Goal: Book appointment/travel/reservation

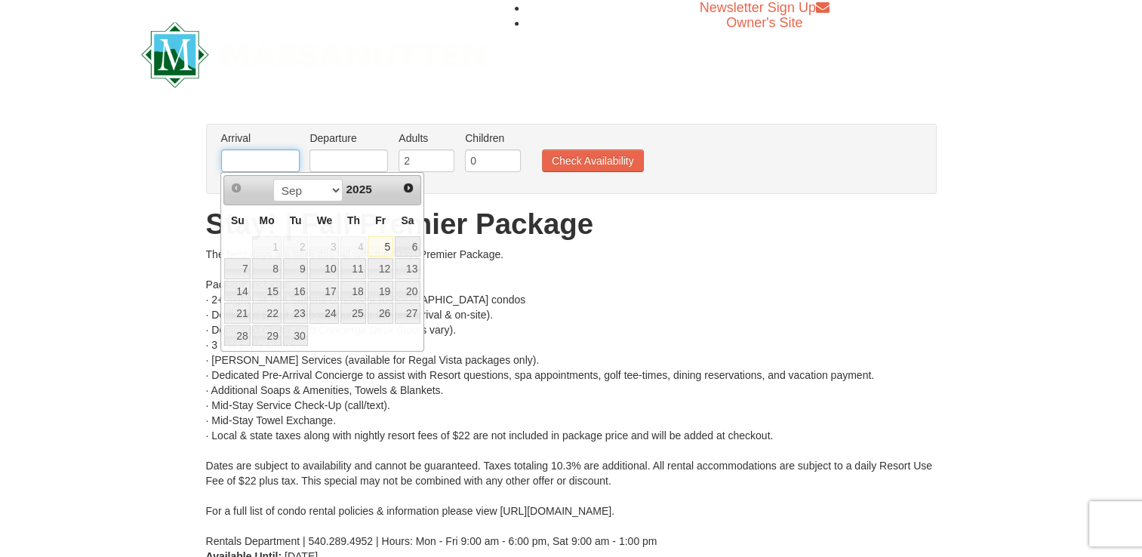
click at [271, 159] on input "text" at bounding box center [260, 160] width 78 height 23
click at [323, 314] on link "22" at bounding box center [323, 313] width 29 height 21
type input "[DATE]"
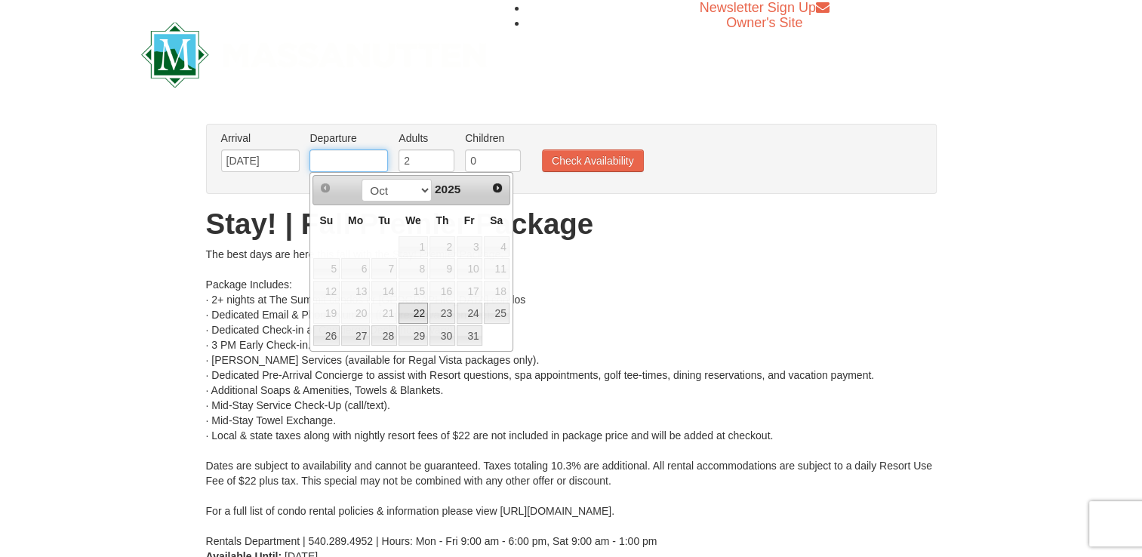
click at [335, 165] on input "text" at bounding box center [348, 160] width 78 height 23
click at [492, 315] on link "25" at bounding box center [497, 313] width 26 height 21
type input "[DATE]"
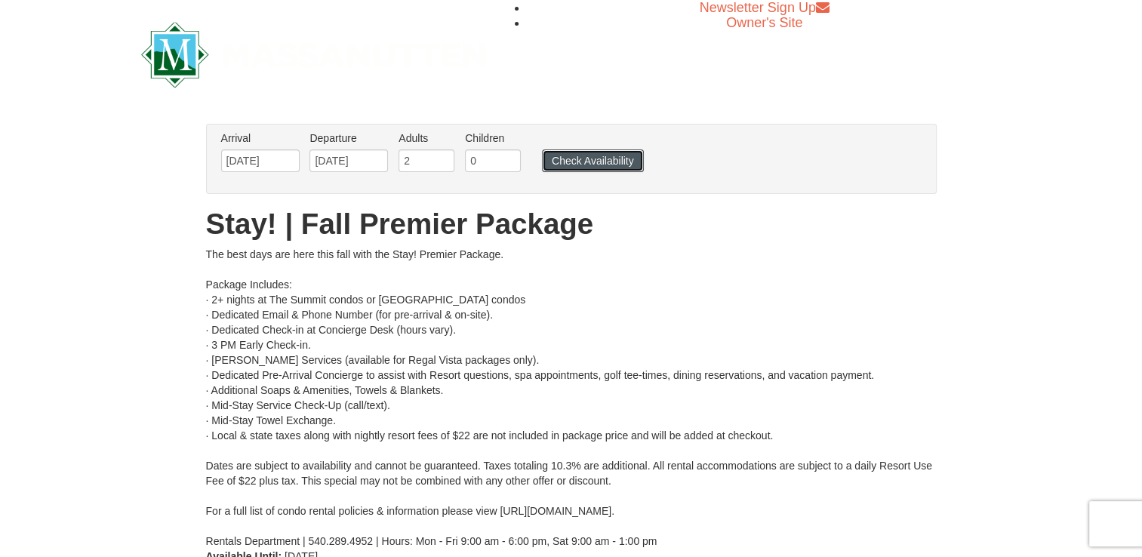
click at [601, 168] on button "Check Availability" at bounding box center [593, 160] width 102 height 23
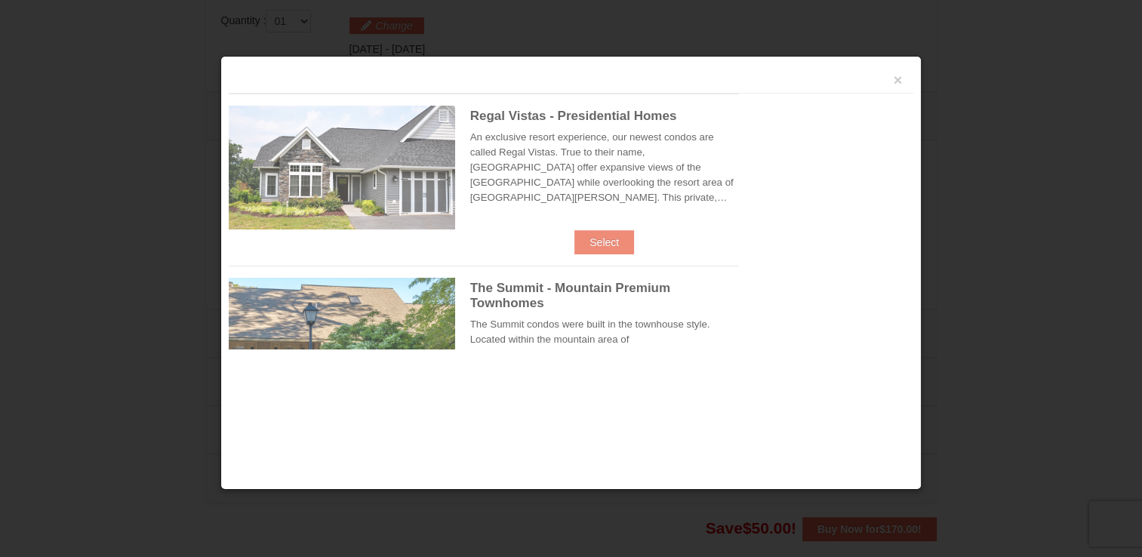
scroll to position [642, 0]
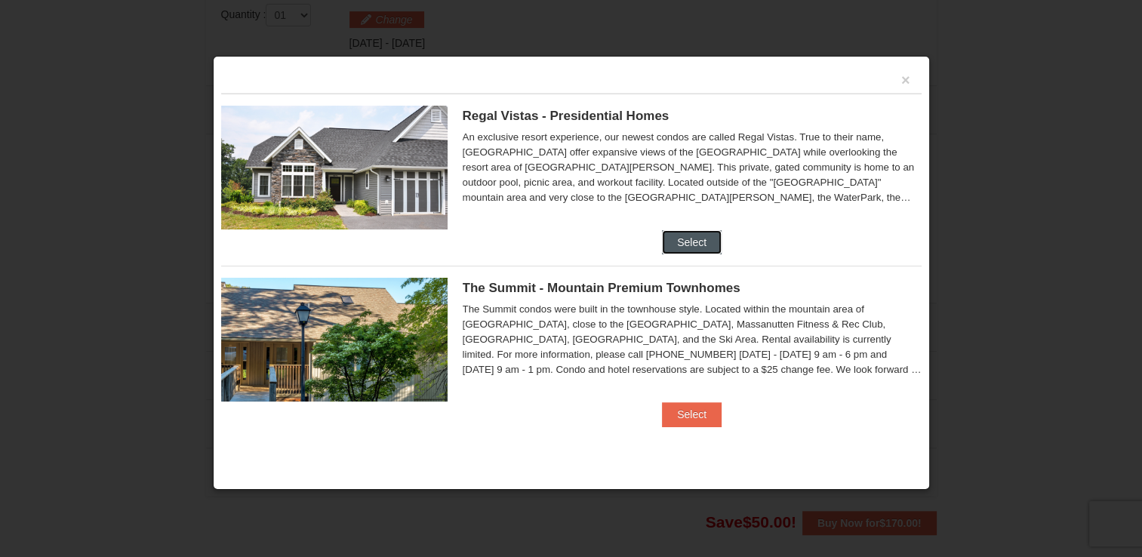
click at [688, 235] on button "Select" at bounding box center [692, 242] width 60 height 24
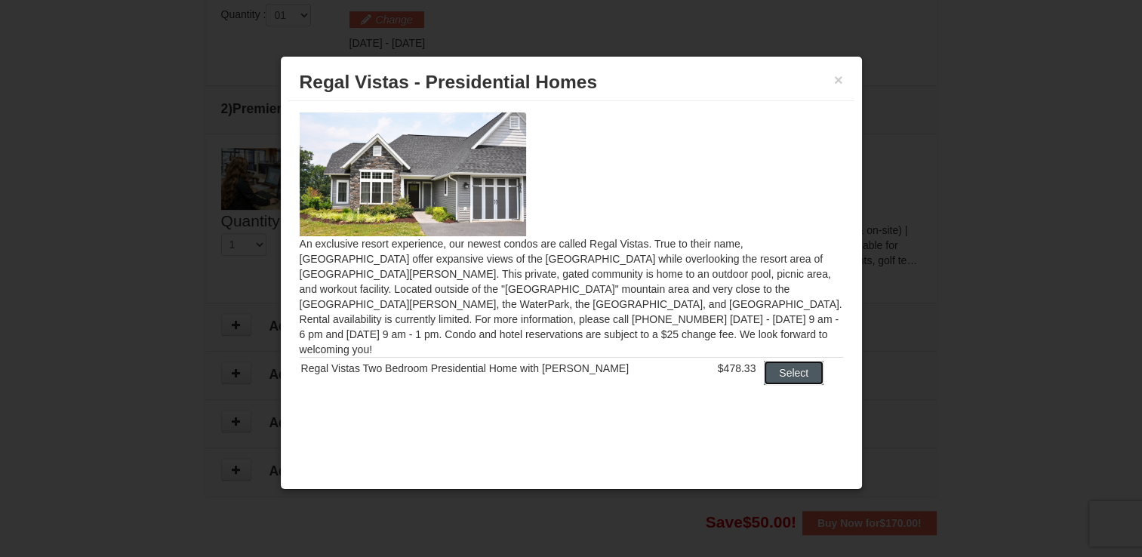
click at [777, 361] on button "Select" at bounding box center [794, 373] width 60 height 24
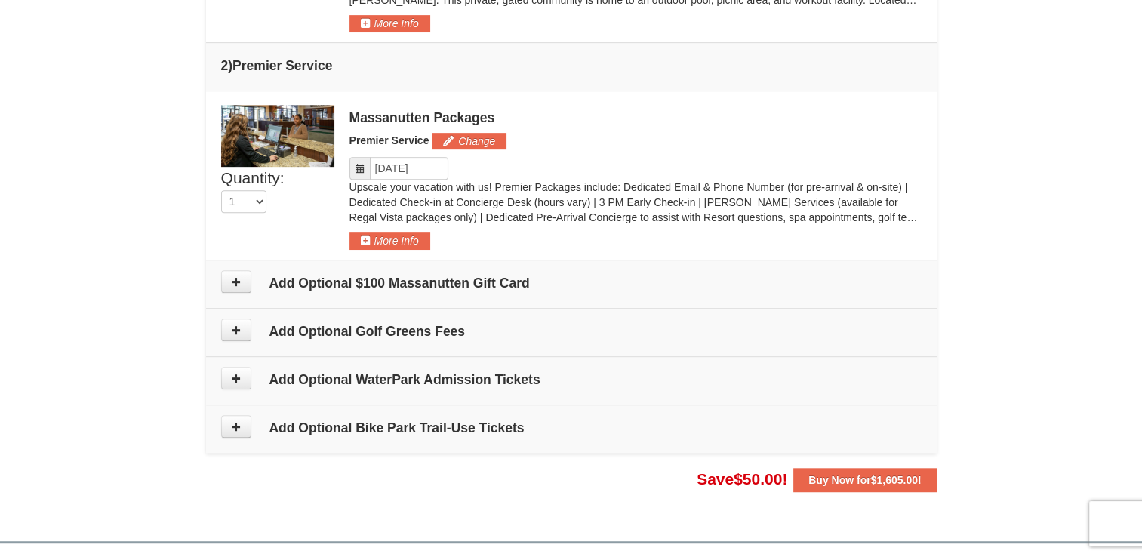
scroll to position [749, 0]
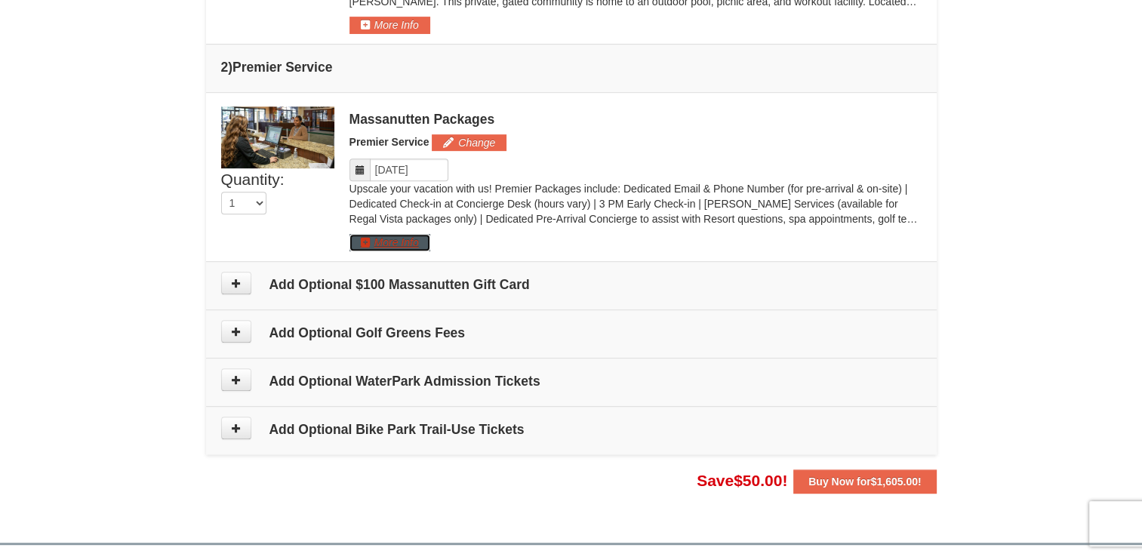
click at [406, 234] on button "More Info" at bounding box center [389, 242] width 81 height 17
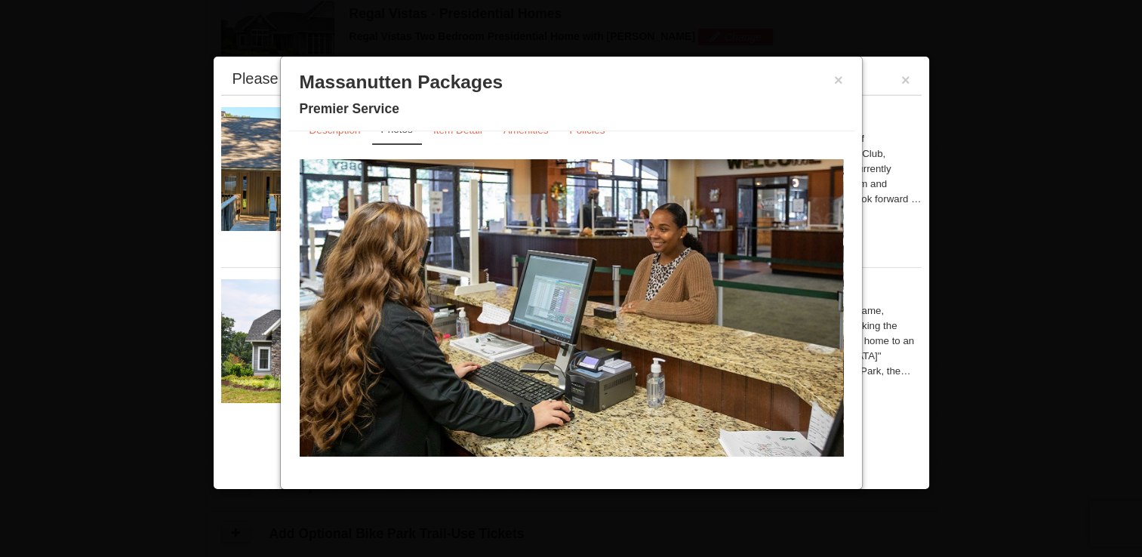
scroll to position [0, 0]
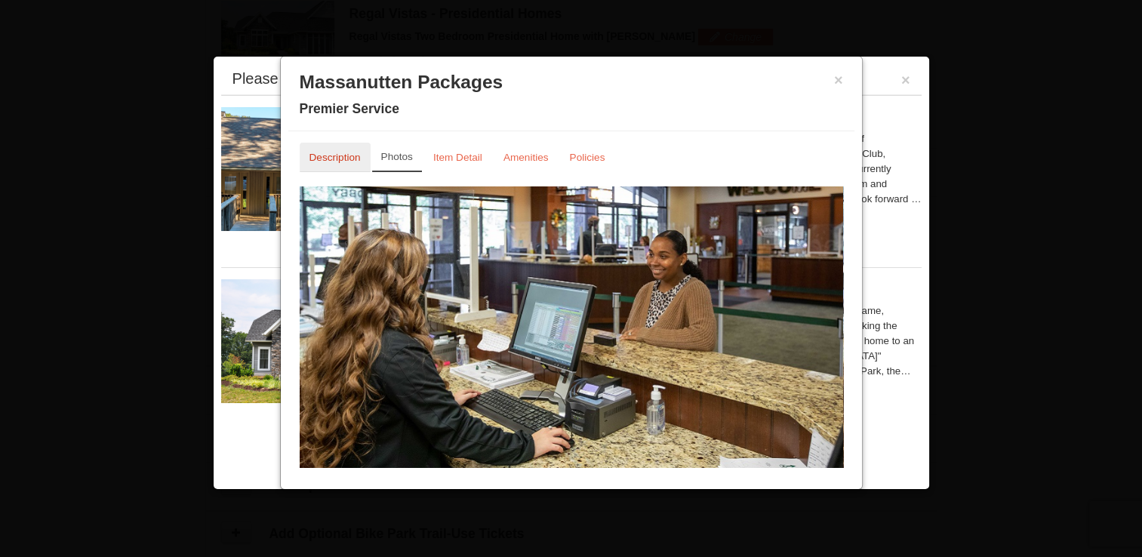
click at [353, 155] on small "Description" at bounding box center [334, 157] width 51 height 11
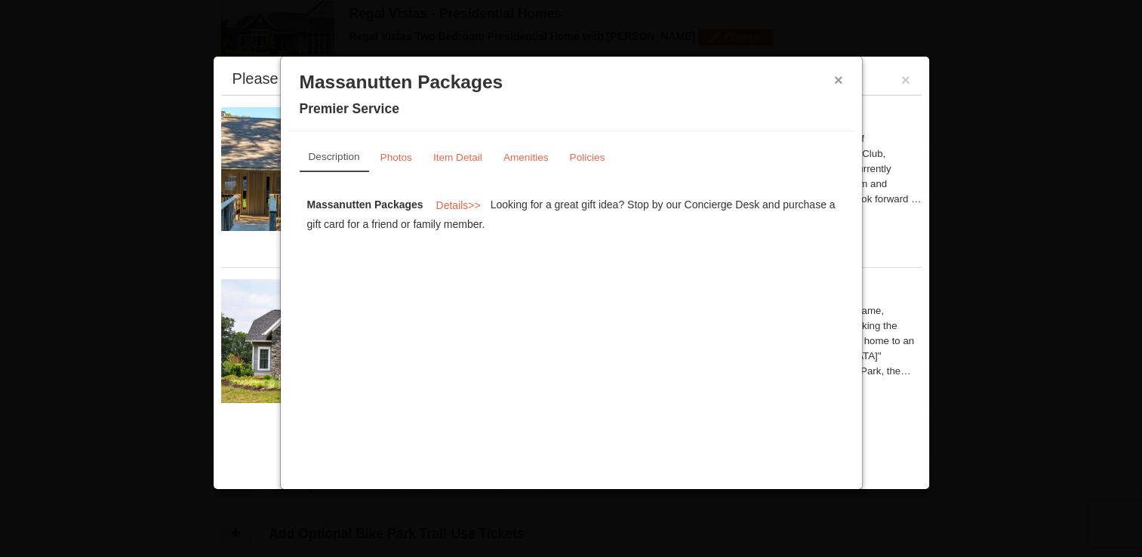
click at [840, 82] on button "×" at bounding box center [838, 79] width 9 height 15
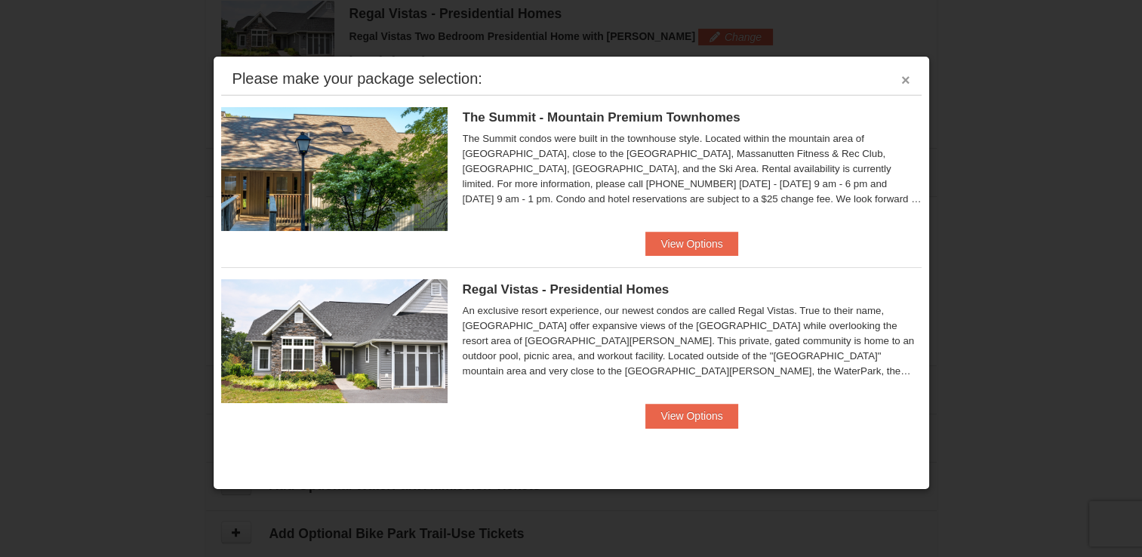
click at [903, 80] on button "×" at bounding box center [905, 79] width 9 height 15
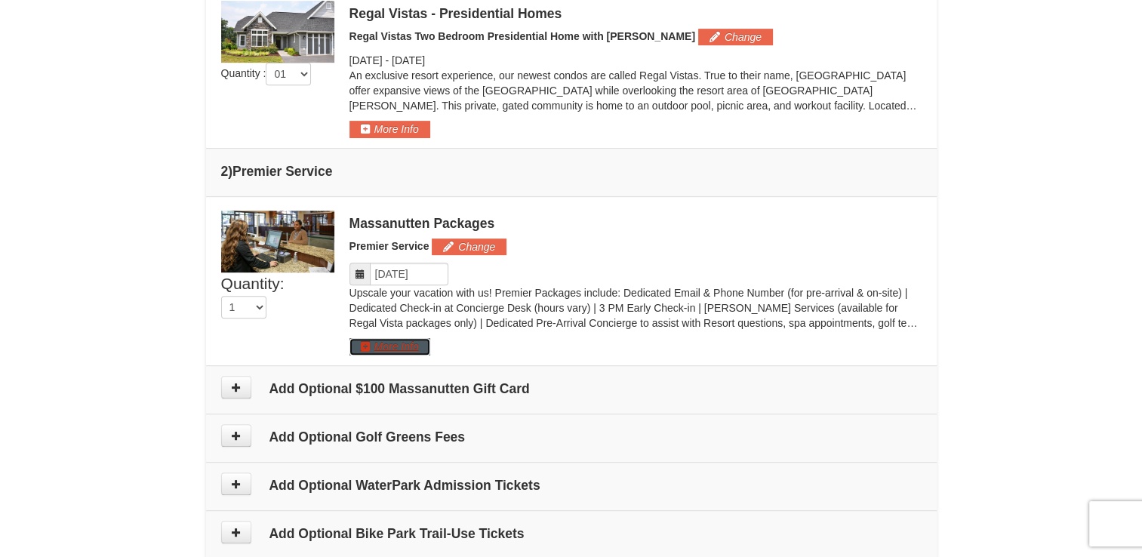
click at [389, 342] on button "More Info" at bounding box center [389, 346] width 81 height 17
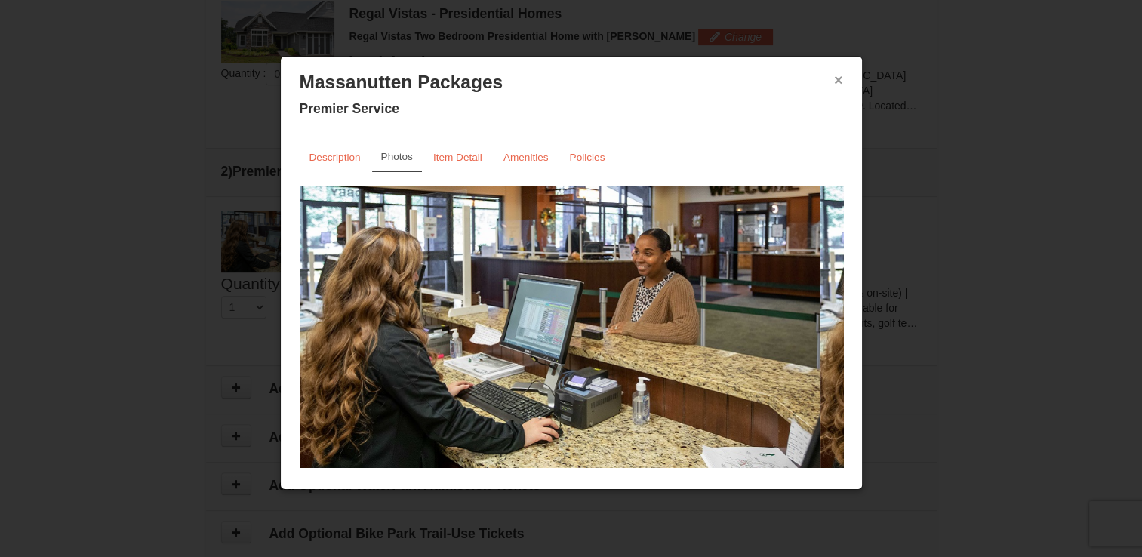
click at [834, 79] on button "×" at bounding box center [838, 79] width 9 height 15
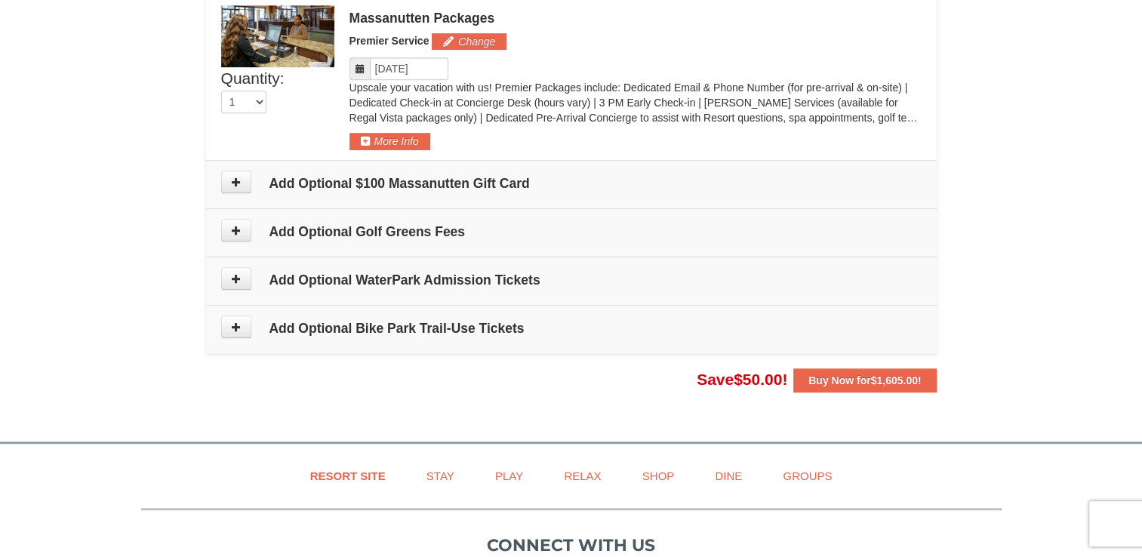
scroll to position [848, 0]
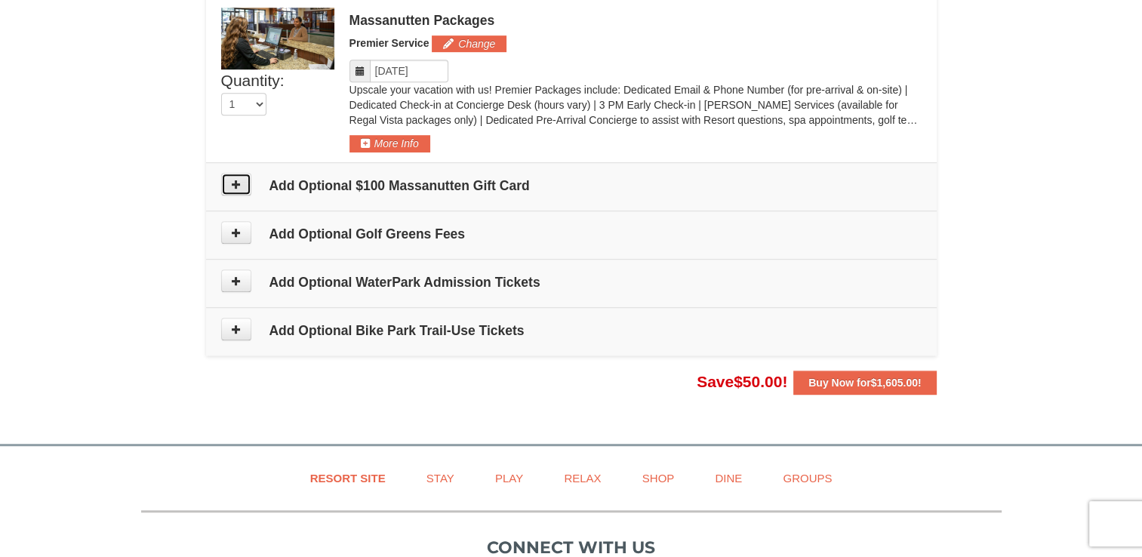
click at [238, 182] on icon at bounding box center [236, 184] width 11 height 11
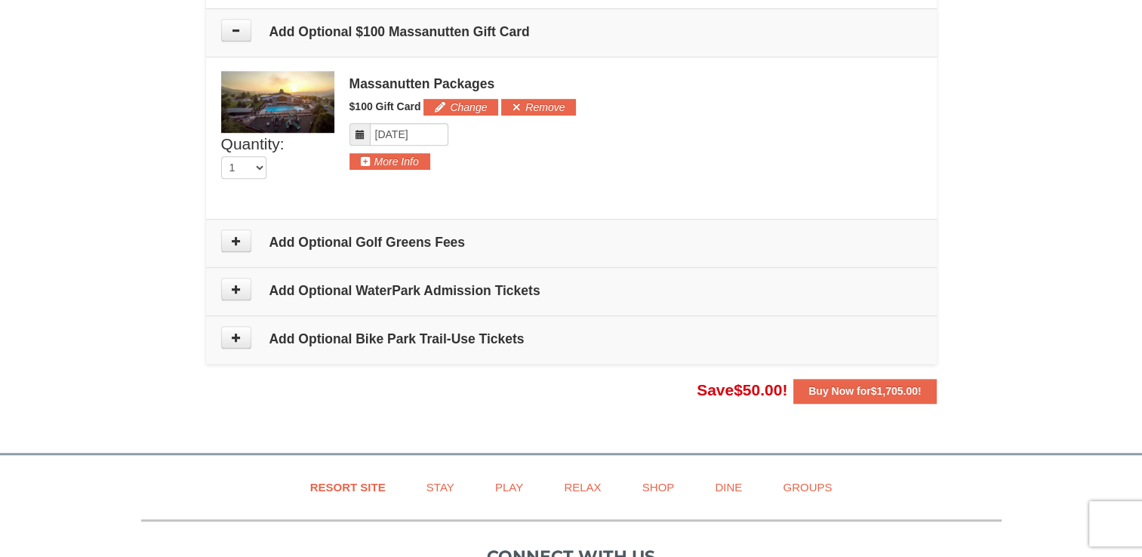
scroll to position [1008, 0]
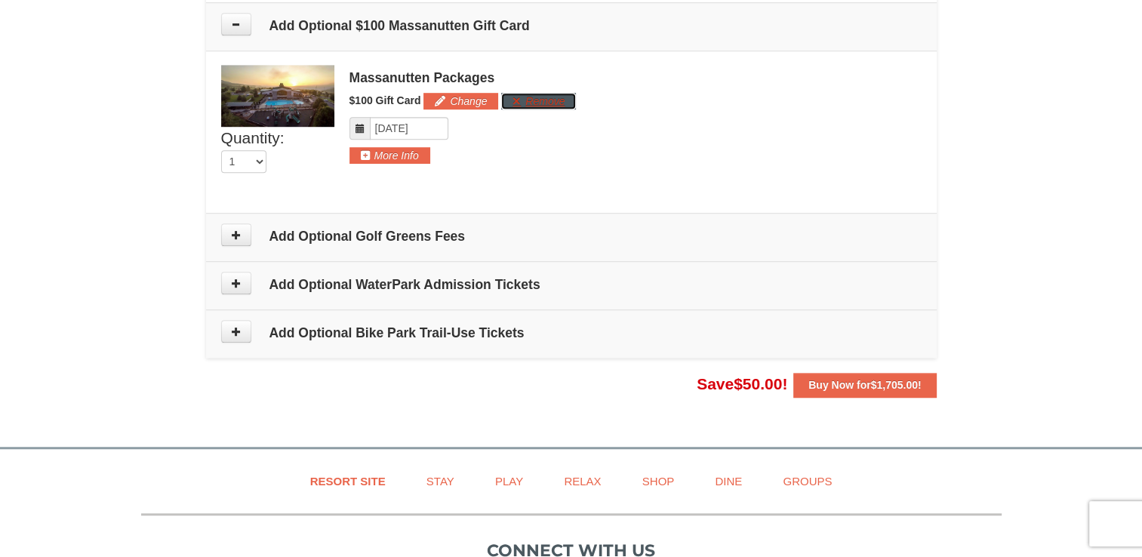
click at [537, 106] on button "Remove" at bounding box center [538, 101] width 75 height 17
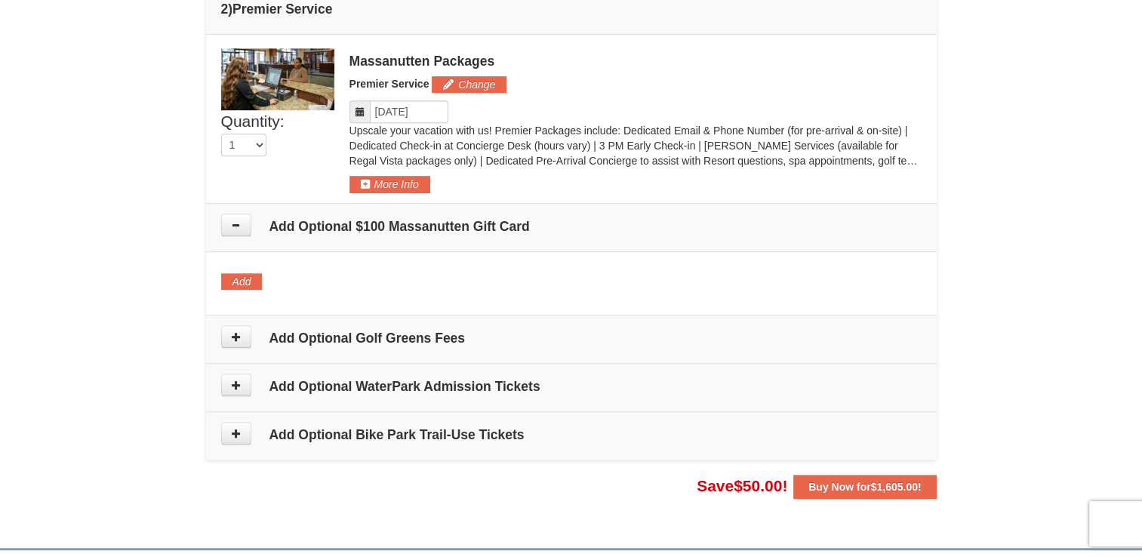
scroll to position [1075, 0]
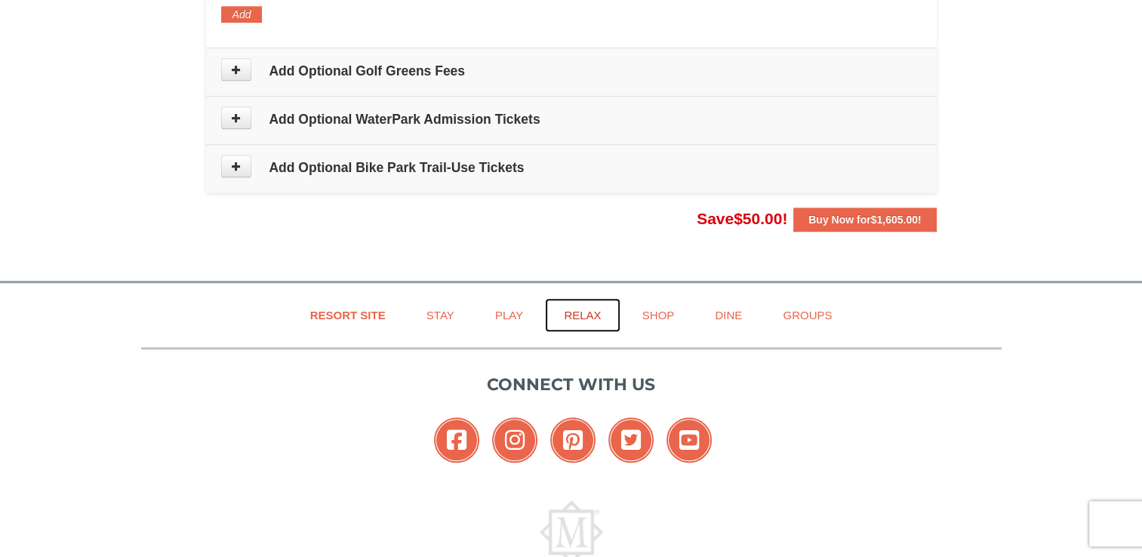
click at [583, 316] on link "Relax" at bounding box center [582, 315] width 75 height 34
